Goal: Information Seeking & Learning: Learn about a topic

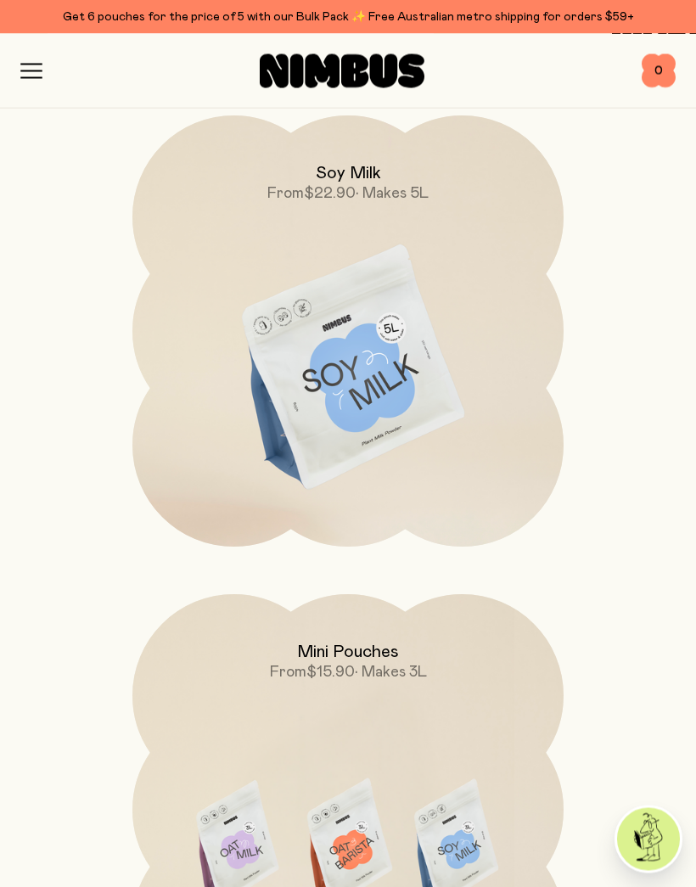
scroll to position [1127, 0]
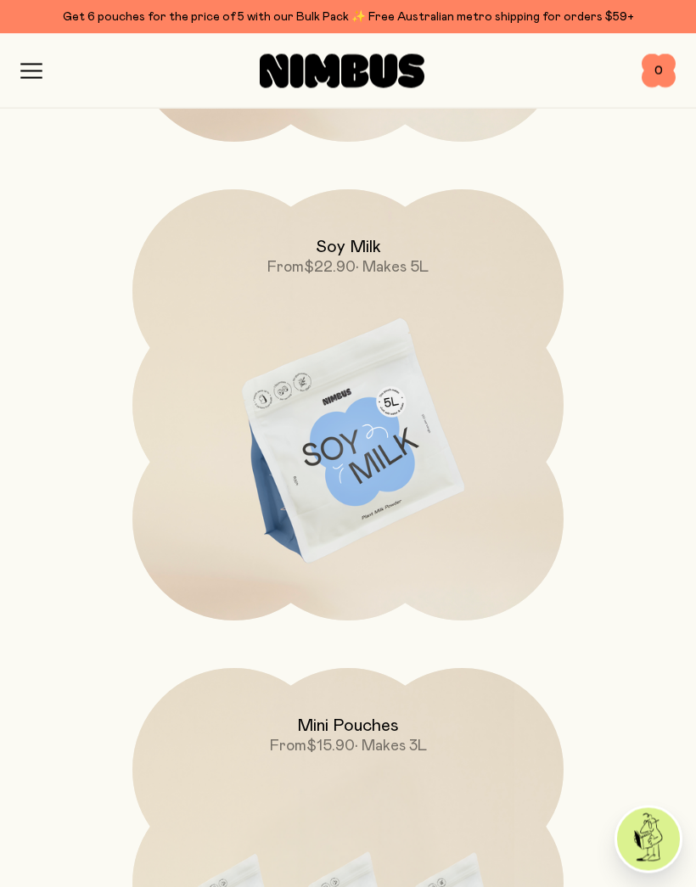
click at [475, 434] on img at bounding box center [347, 443] width 431 height 506
click at [431, 419] on img at bounding box center [347, 442] width 431 height 506
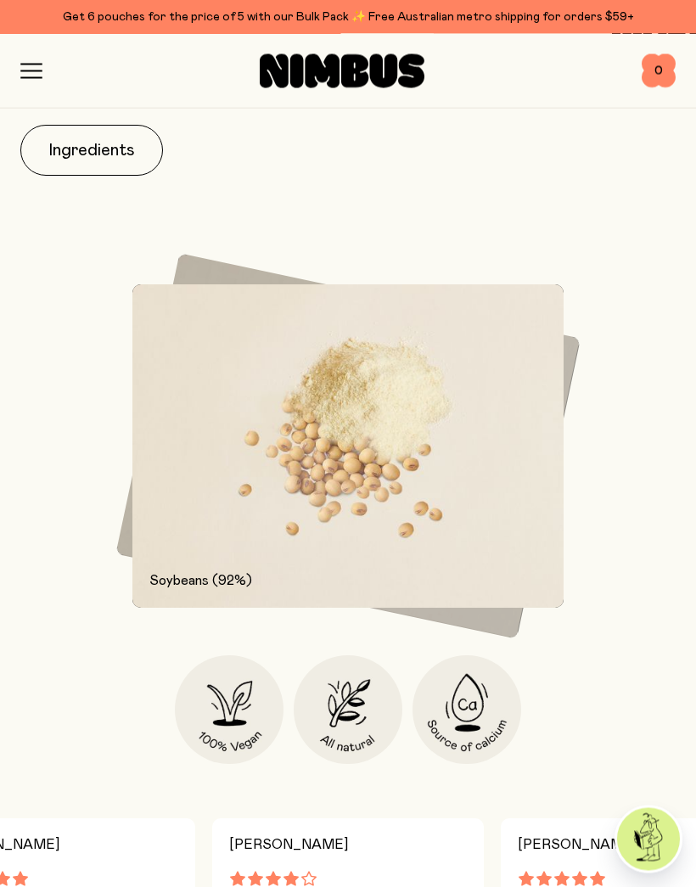
scroll to position [1671, 0]
click at [103, 147] on button "Ingredients" at bounding box center [91, 150] width 143 height 51
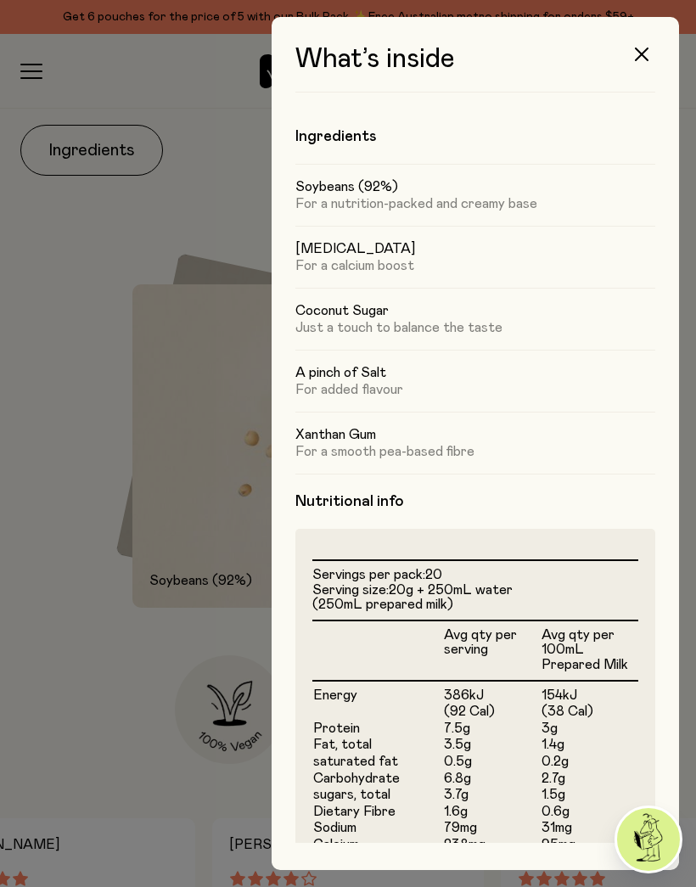
click at [638, 62] on button "button" at bounding box center [641, 54] width 41 height 41
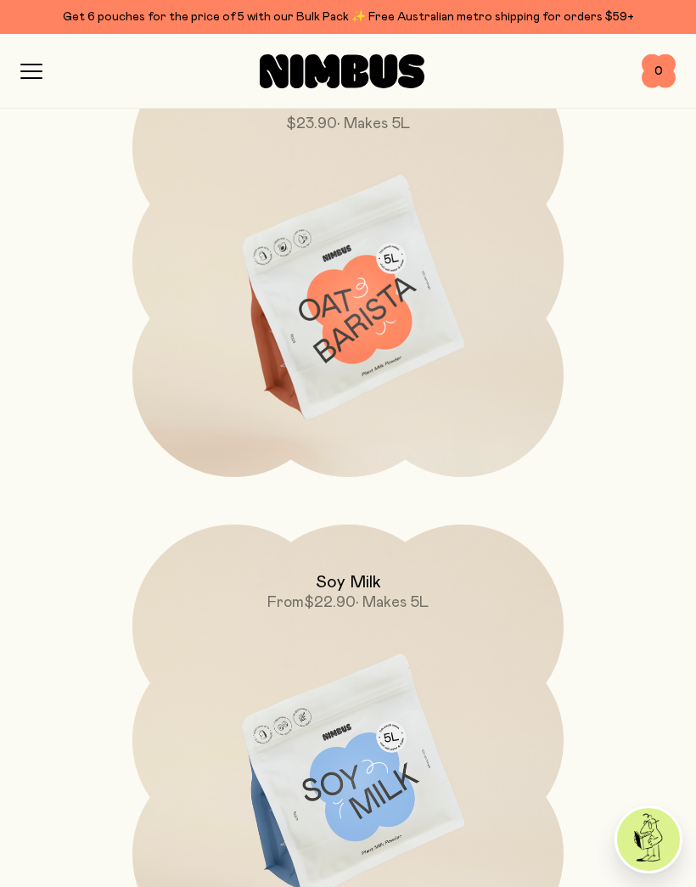
scroll to position [557, 0]
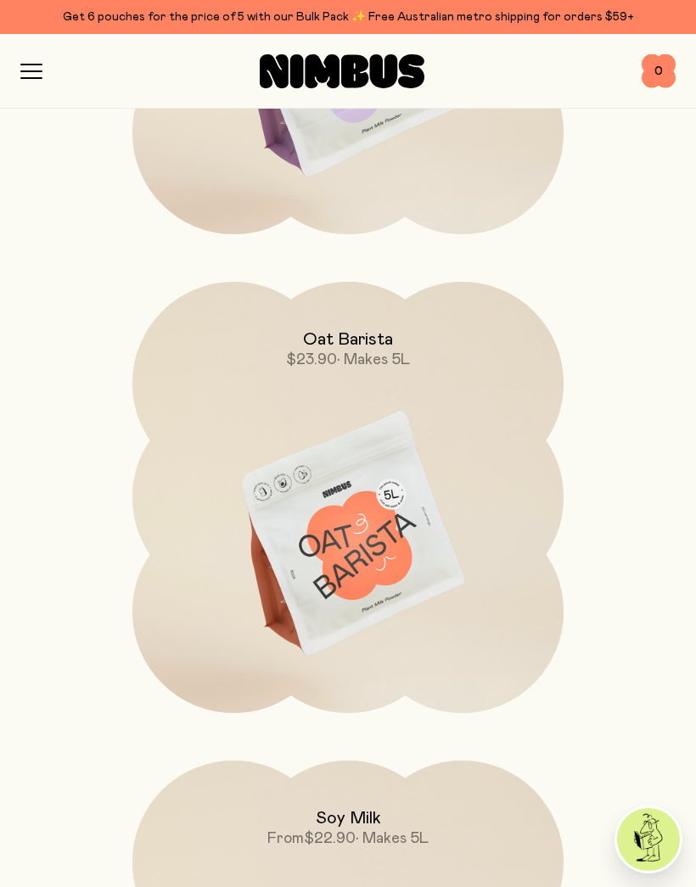
click at [452, 509] on img at bounding box center [347, 535] width 431 height 506
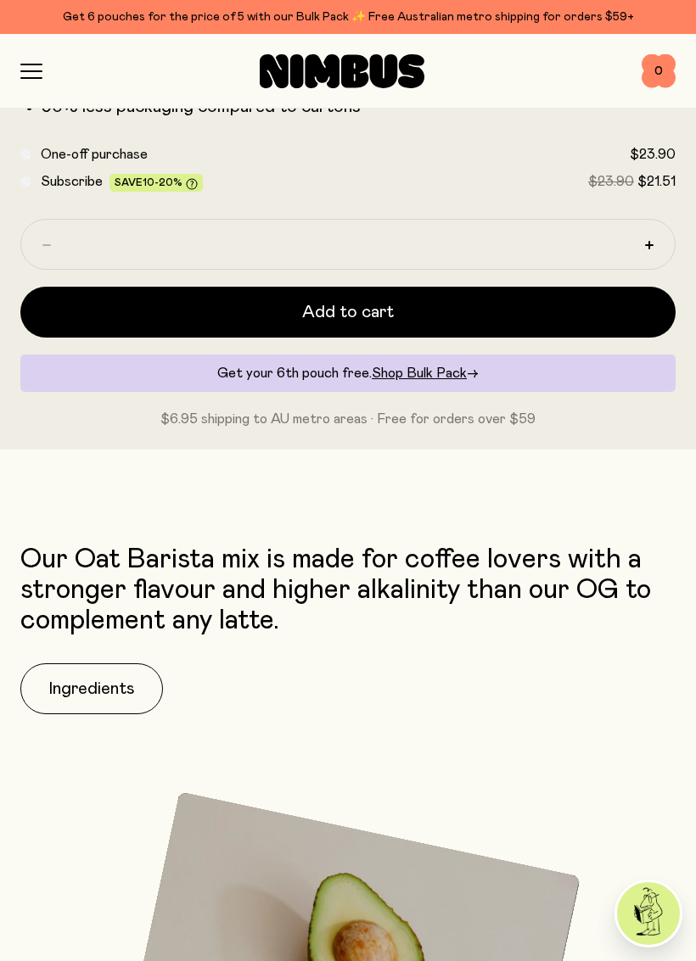
scroll to position [1005, 0]
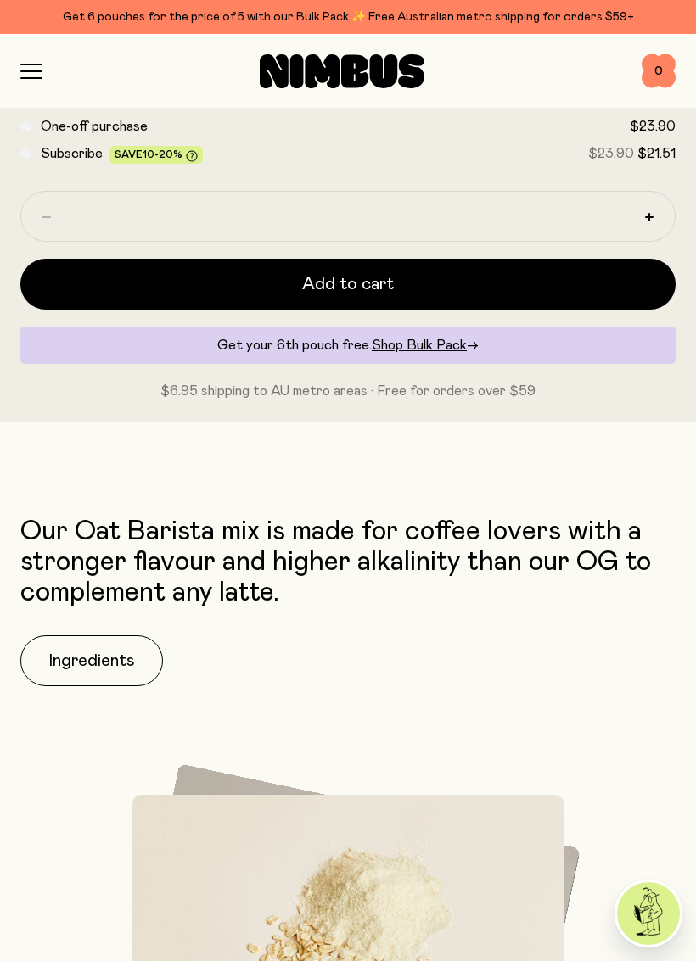
click at [106, 671] on button "Ingredients" at bounding box center [91, 660] width 143 height 51
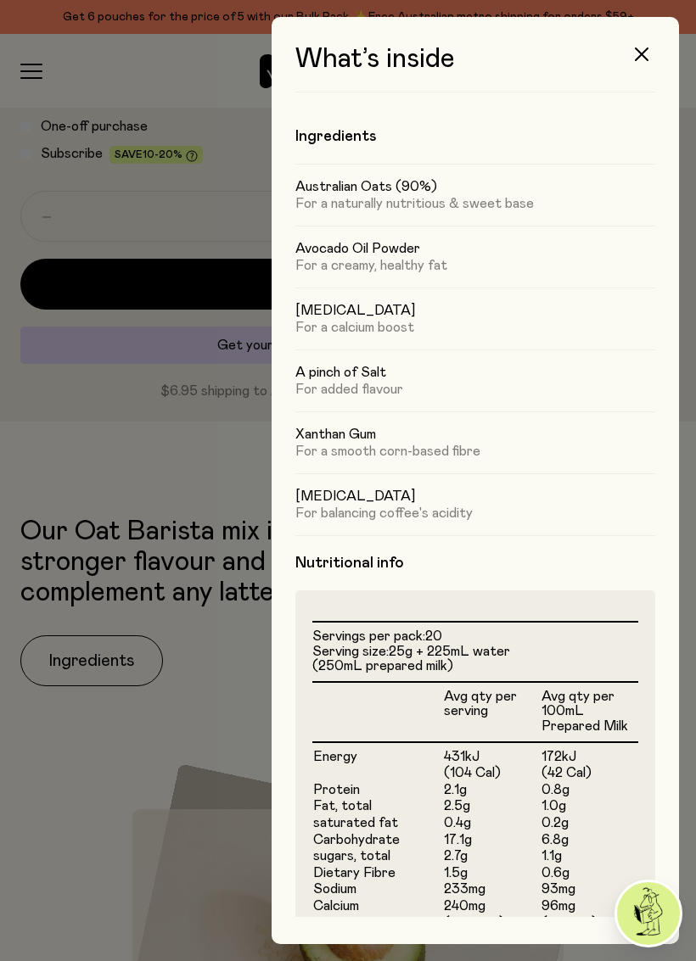
click at [641, 64] on button "button" at bounding box center [641, 54] width 41 height 41
